Goal: Task Accomplishment & Management: Use online tool/utility

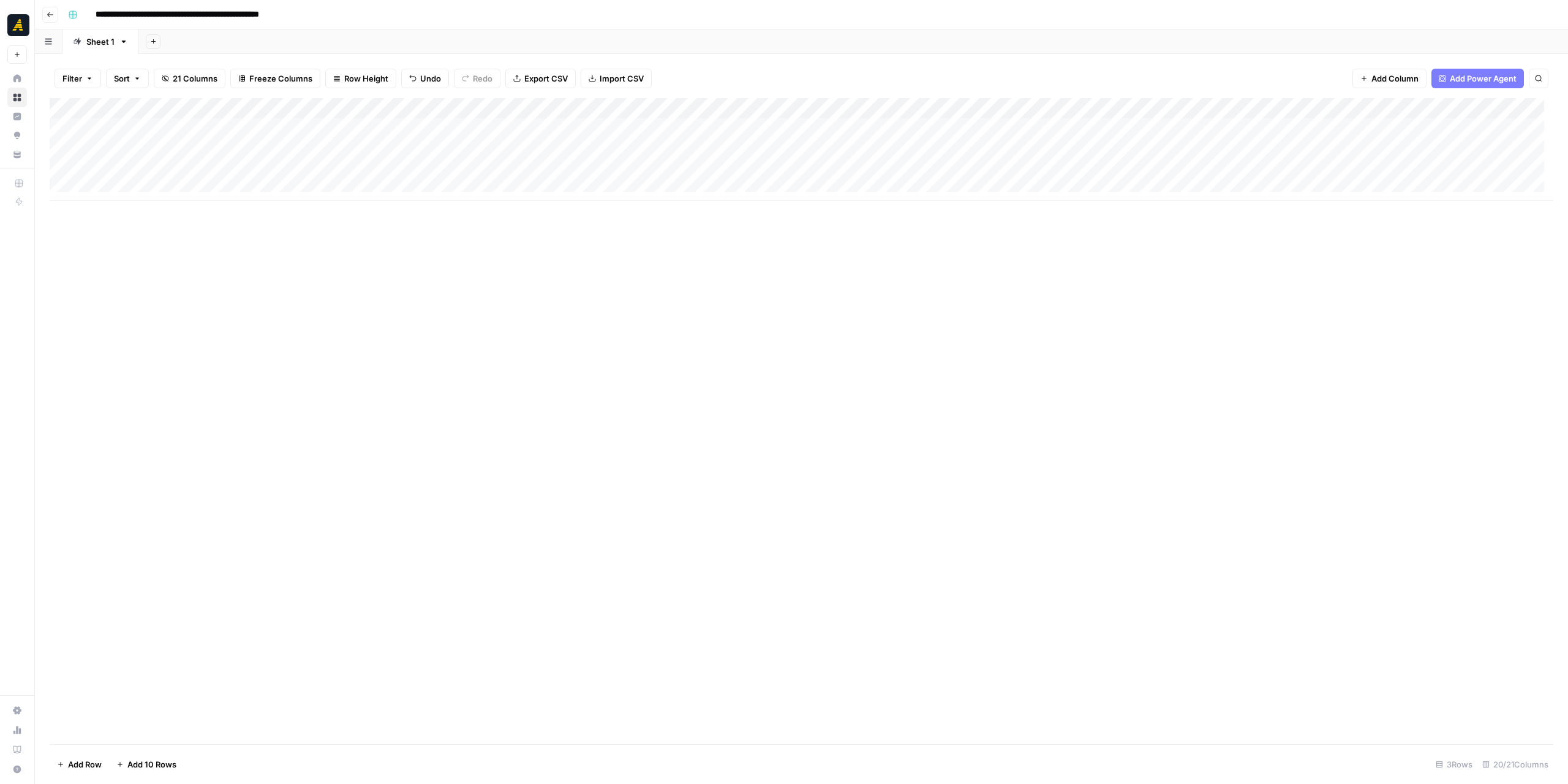
click at [50, 15] on icon "button" at bounding box center [50, 15] width 8 height 8
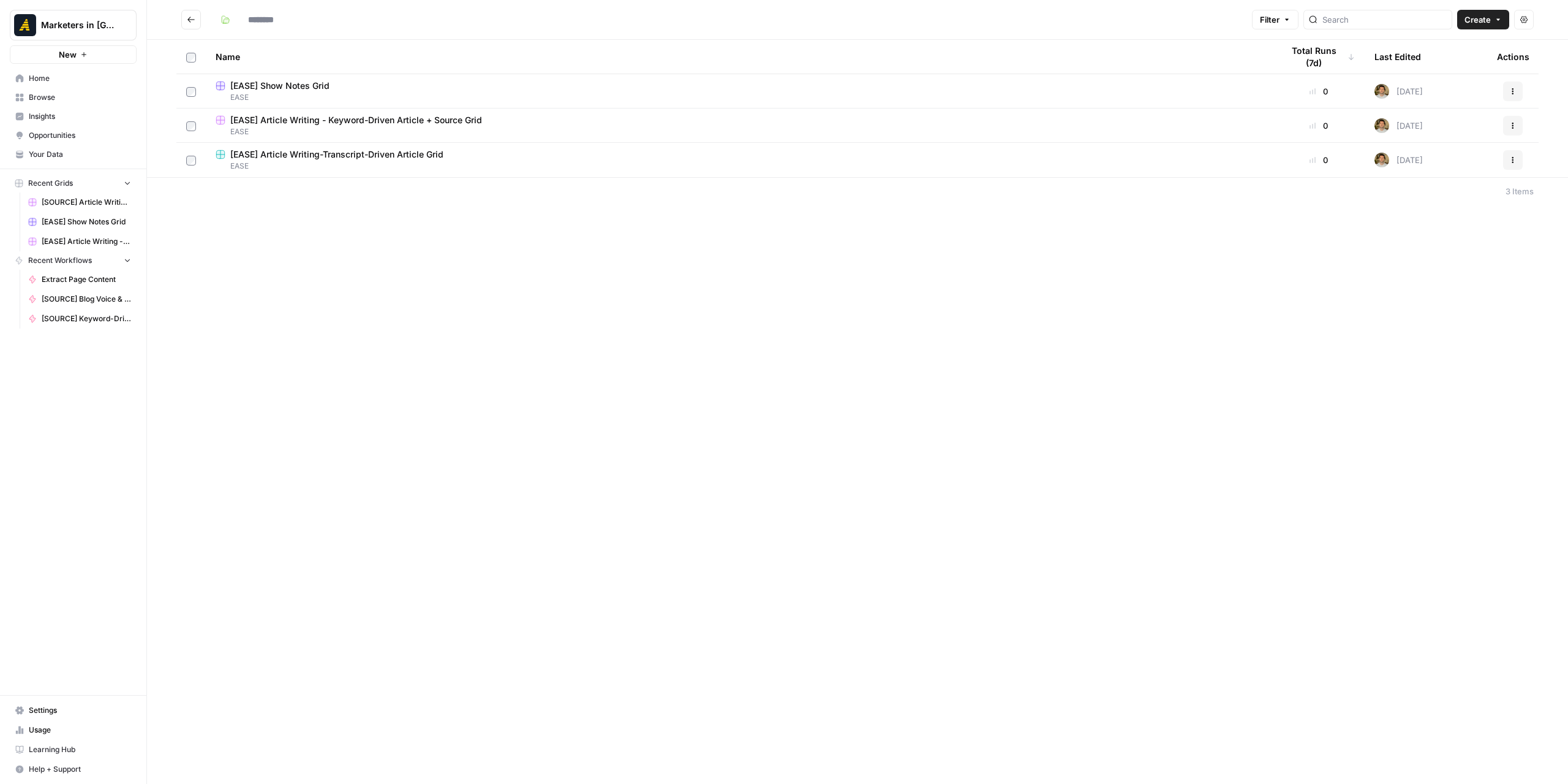
type input "****"
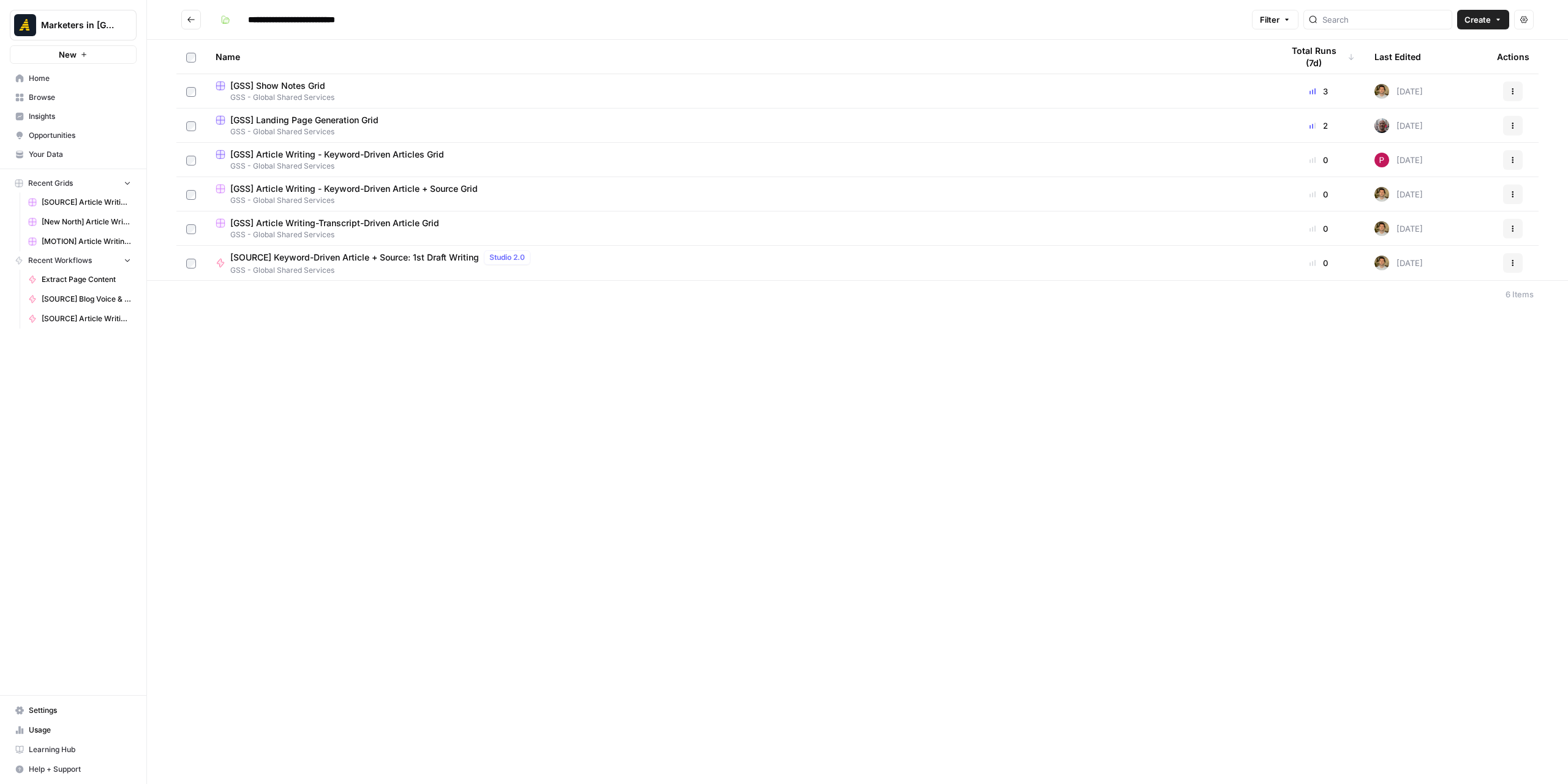
click at [196, 19] on button "Go back" at bounding box center [191, 19] width 20 height 20
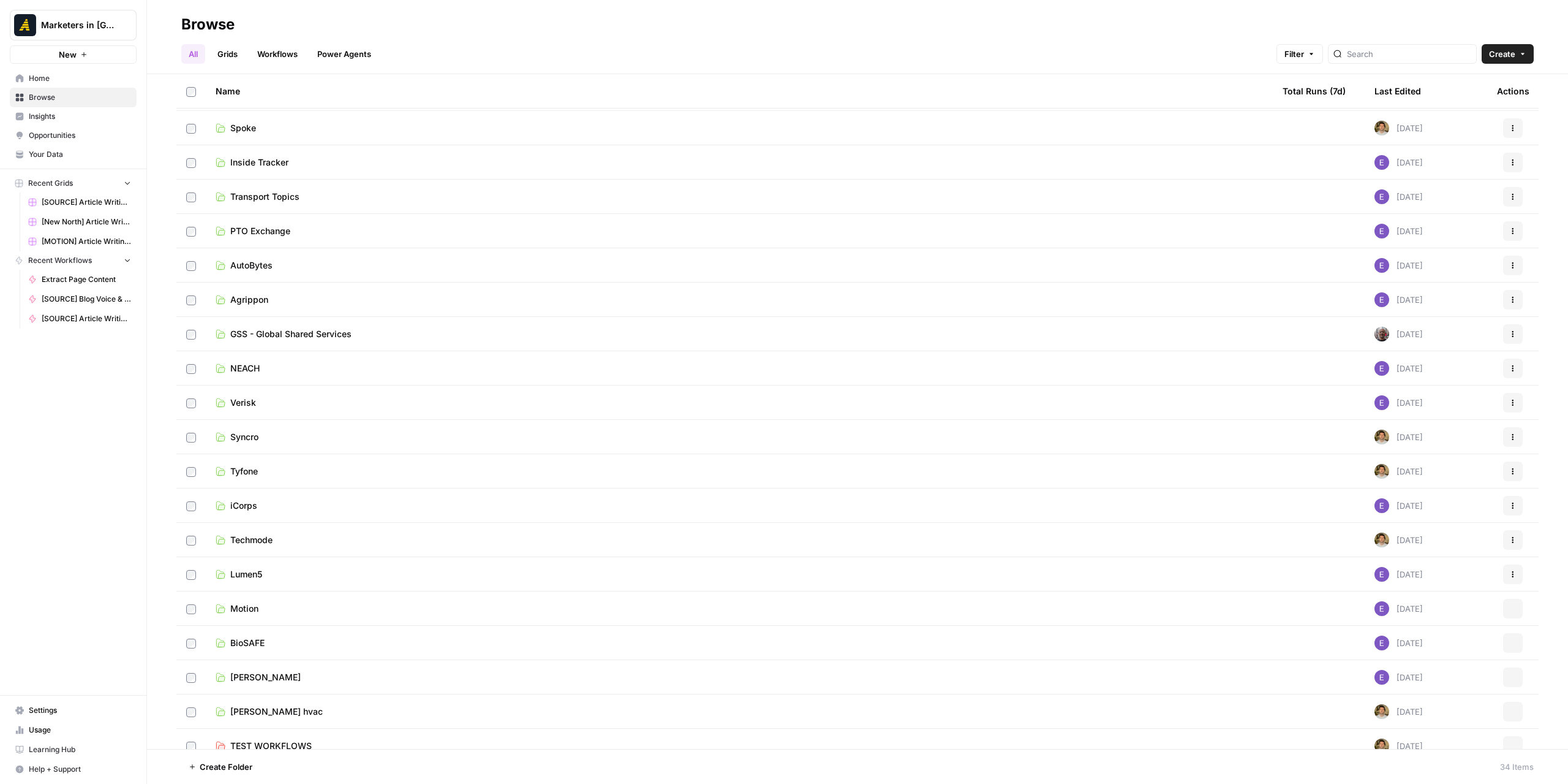
scroll to position [526, 0]
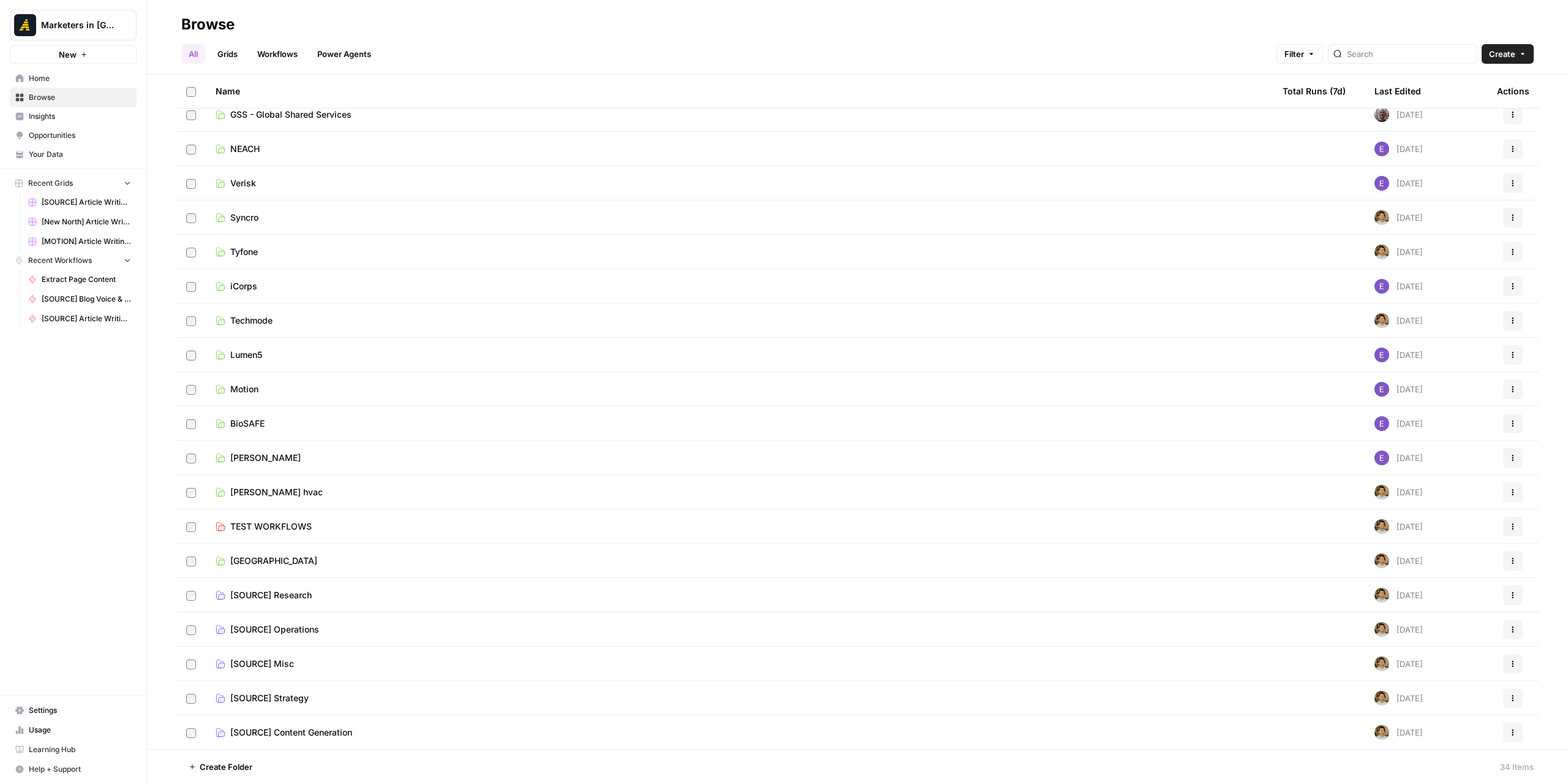
click at [263, 560] on span "New North" at bounding box center [274, 561] width 87 height 12
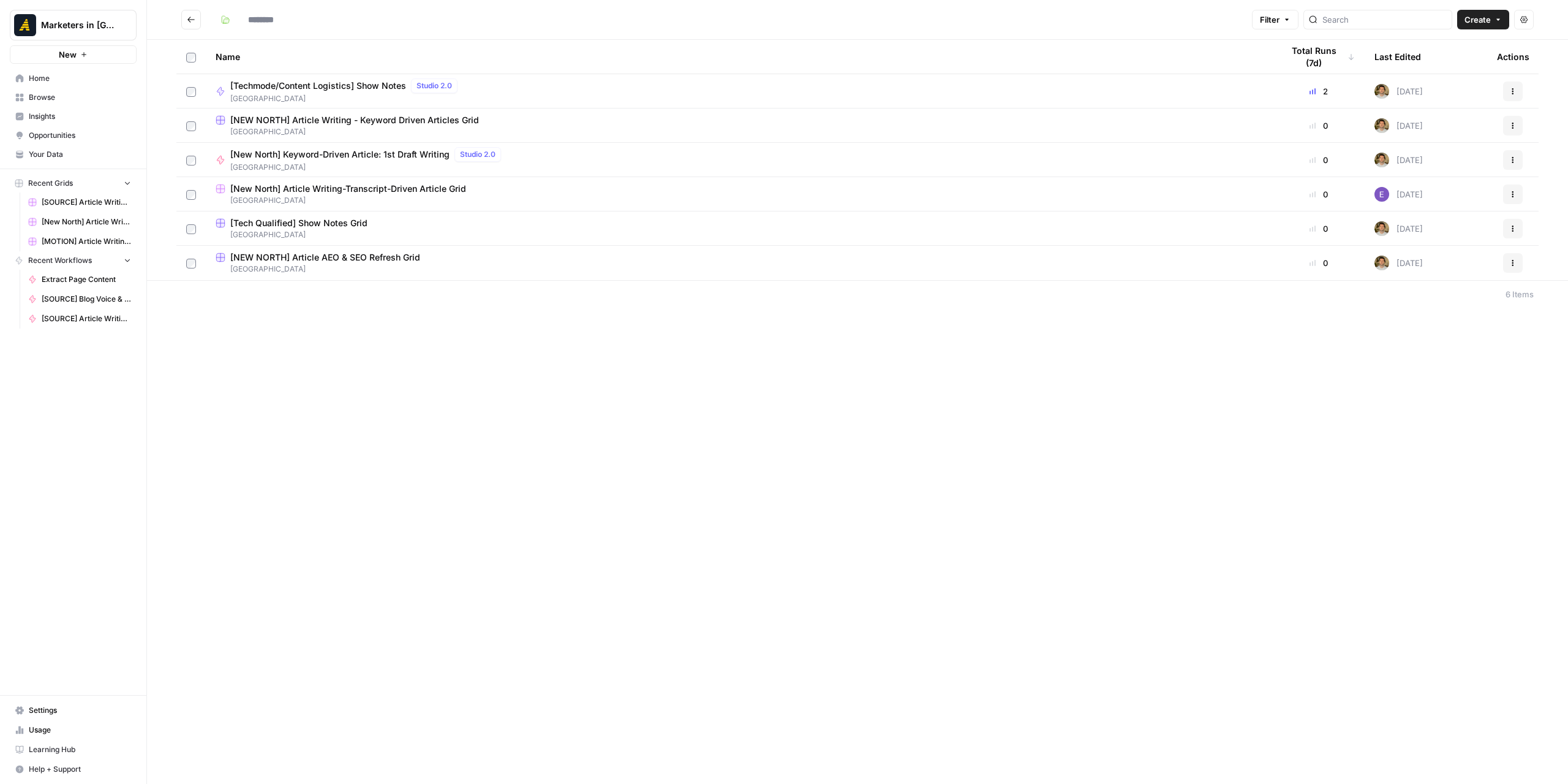
type input "*********"
click at [361, 188] on span "[New North] Article Writing-Transcript-Driven Article Grid" at bounding box center [348, 188] width 236 height 12
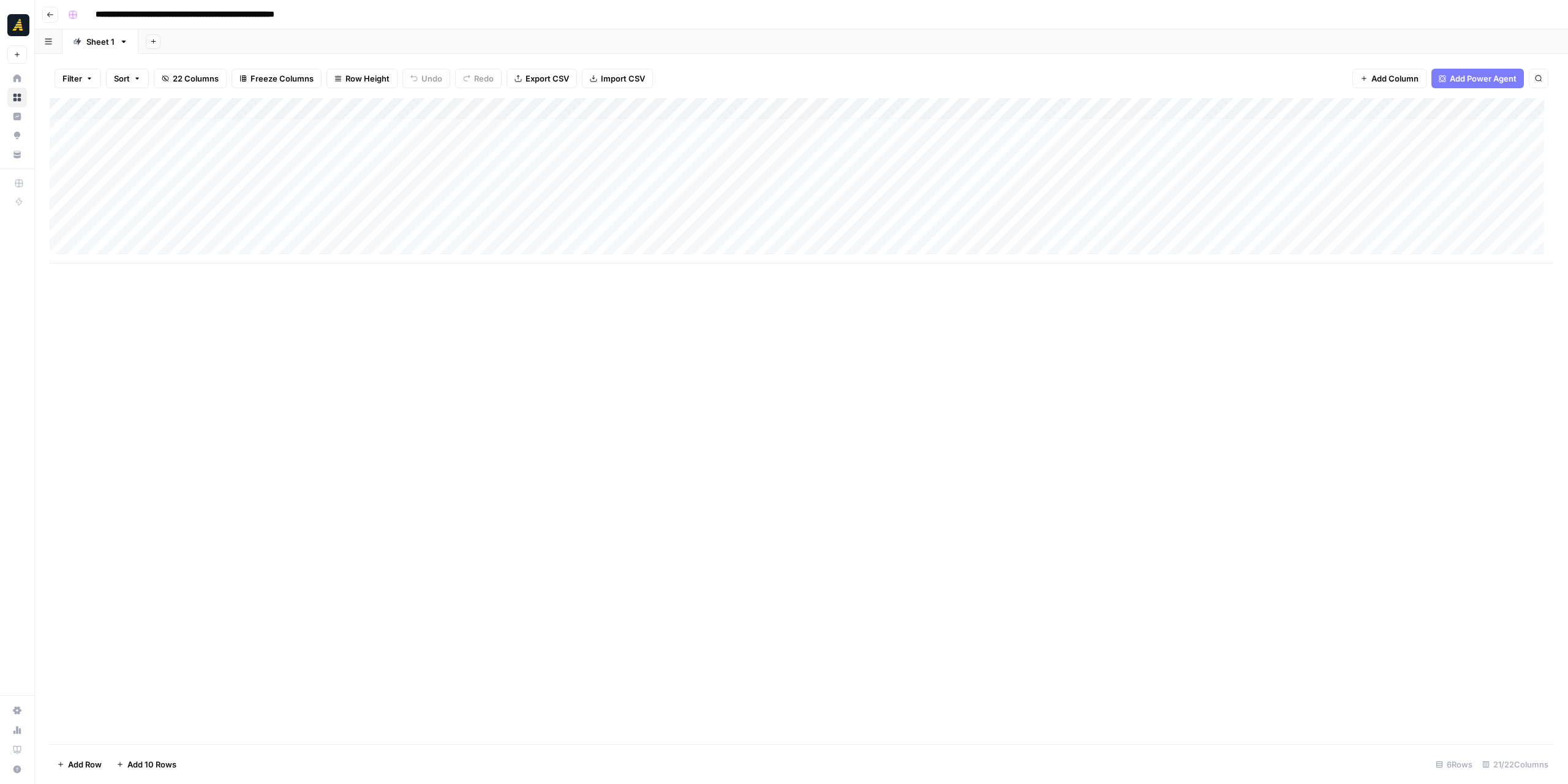
scroll to position [9, 0]
drag, startPoint x: 672, startPoint y: 263, endPoint x: 1041, endPoint y: 262, distance: 369.0
click at [1083, 263] on div "Add Column" at bounding box center [802, 181] width 1504 height 165
click at [983, 208] on div "Add Column" at bounding box center [802, 181] width 1504 height 165
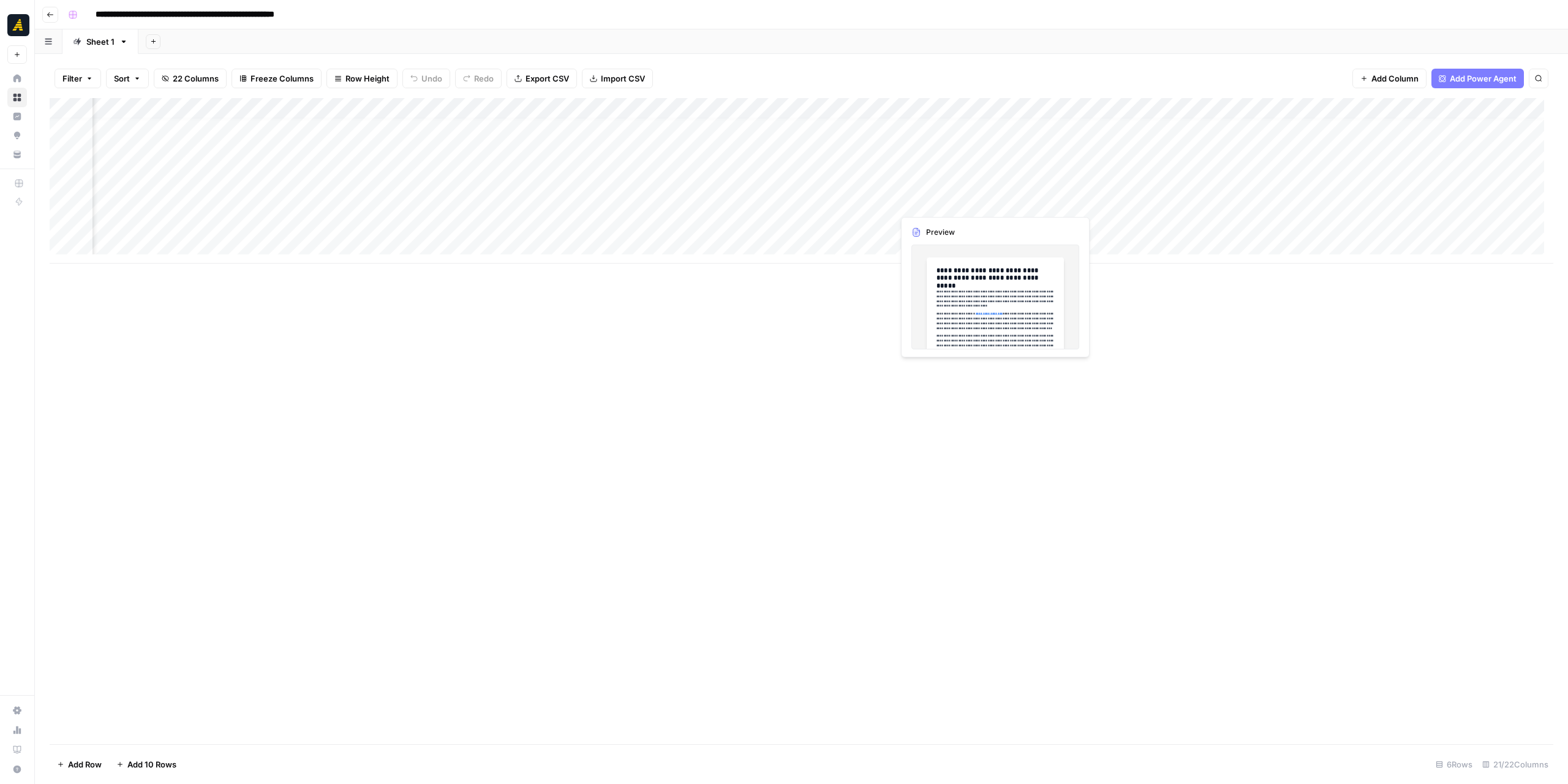
click at [983, 208] on div "Add Column" at bounding box center [802, 181] width 1504 height 165
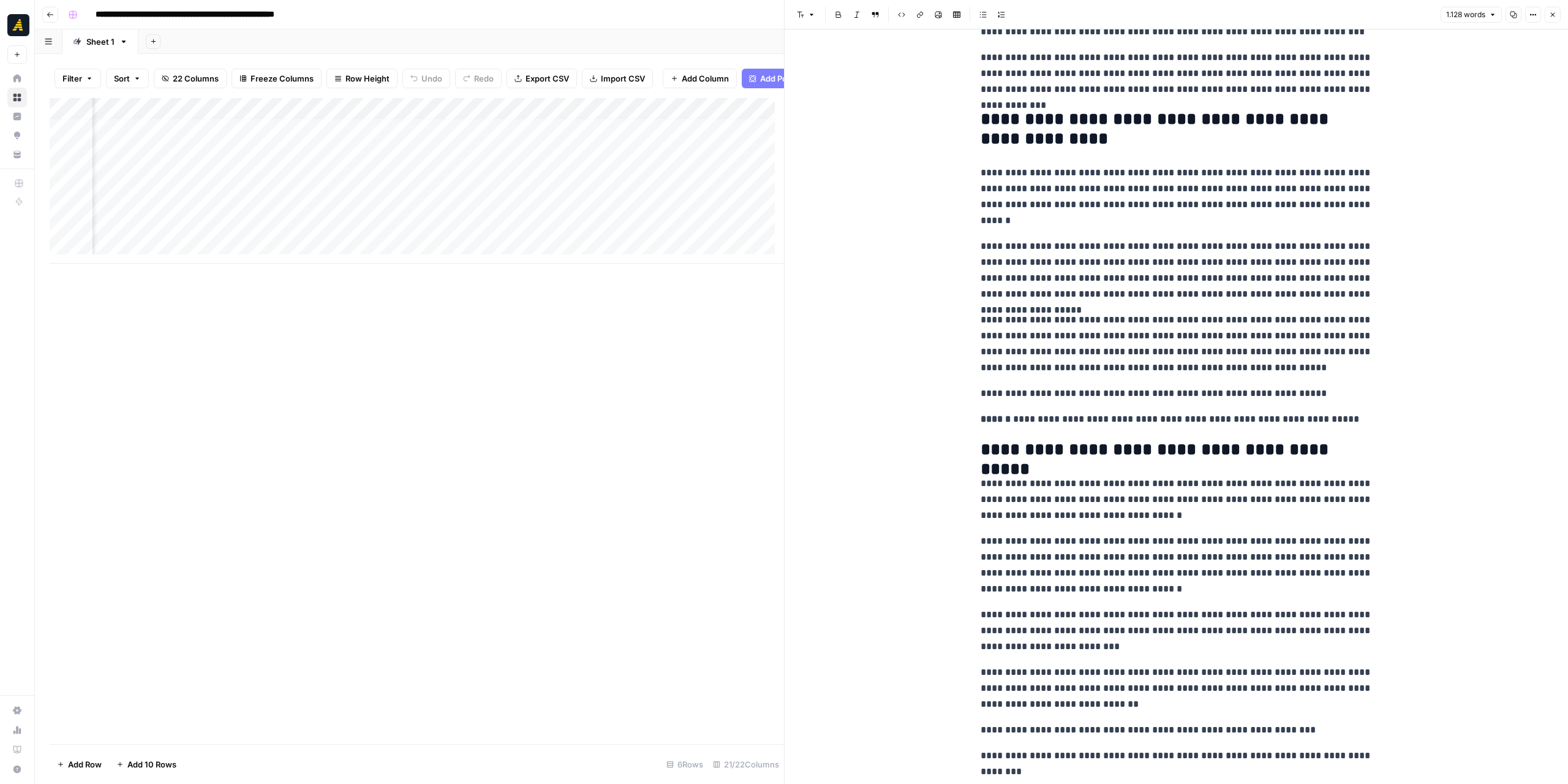
scroll to position [1413, 0]
